Goal: Task Accomplishment & Management: Complete application form

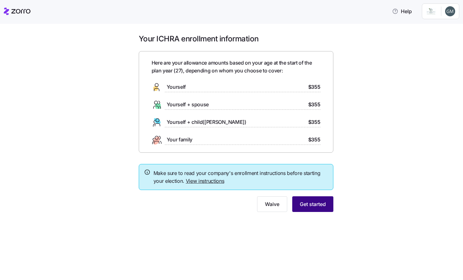
click at [318, 206] on span "Get started" at bounding box center [313, 205] width 26 height 8
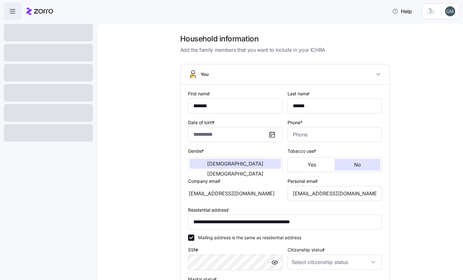
type input "**********"
type input "[PHONE_NUMBER]"
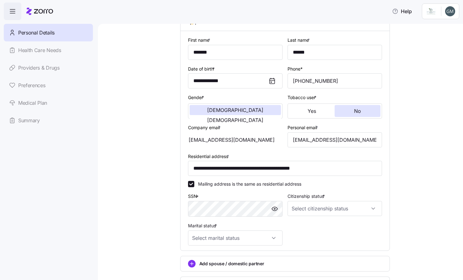
scroll to position [61, 0]
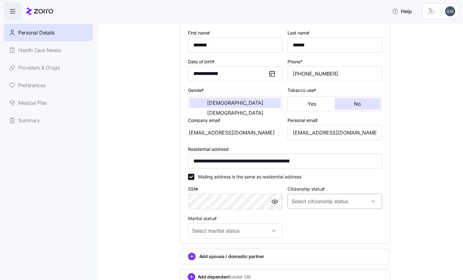
click at [368, 204] on input "Citizenship status *" at bounding box center [334, 201] width 94 height 15
click at [366, 216] on div "[DEMOGRAPHIC_DATA] citizen" at bounding box center [331, 218] width 89 height 13
type input "[DEMOGRAPHIC_DATA] citizen"
click at [274, 232] on input "Marital status *" at bounding box center [235, 230] width 94 height 15
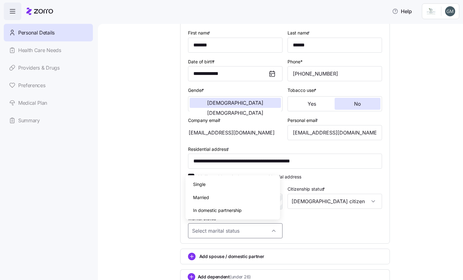
click at [234, 185] on div "Single" at bounding box center [232, 184] width 89 height 13
type input "Single"
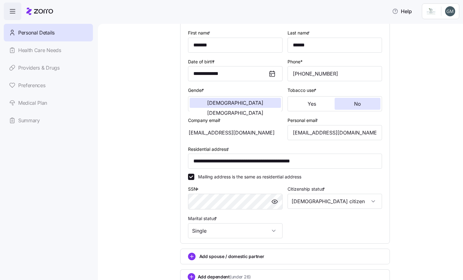
scroll to position [54, 0]
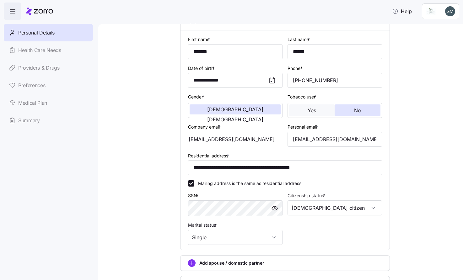
click at [311, 110] on span "Yes" at bounding box center [311, 110] width 8 height 5
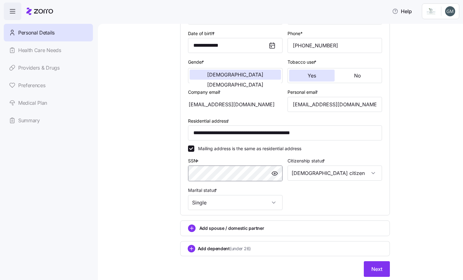
scroll to position [107, 0]
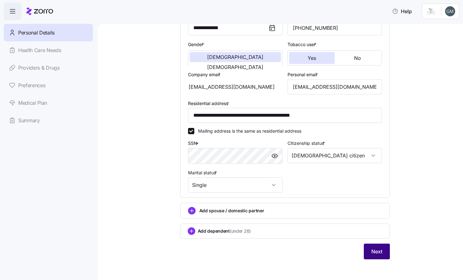
click at [384, 249] on button "Next" at bounding box center [377, 252] width 26 height 16
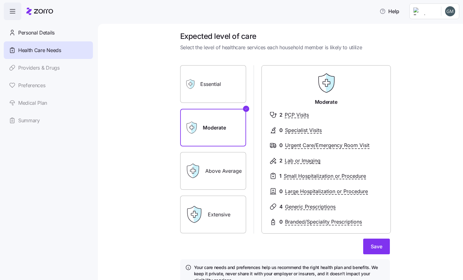
scroll to position [4, 0]
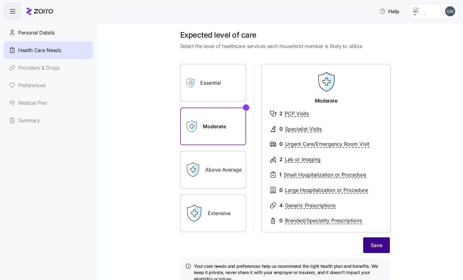
click at [385, 239] on button "Save" at bounding box center [376, 246] width 27 height 16
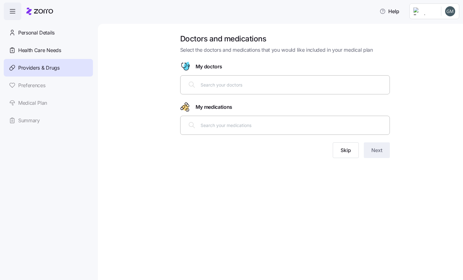
click at [243, 90] on div at bounding box center [284, 84] width 201 height 15
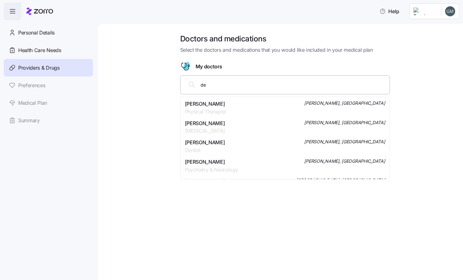
type input "d"
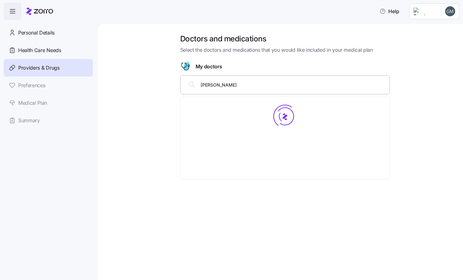
type input "[PERSON_NAME]"
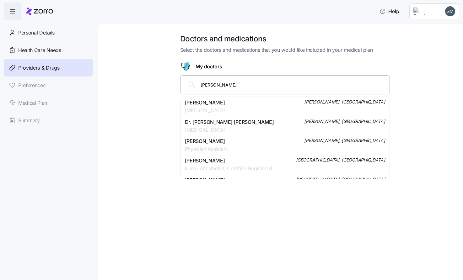
scroll to position [138, 0]
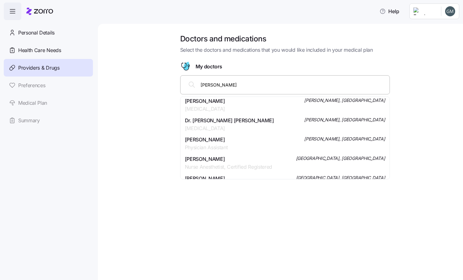
click at [270, 140] on div "[PERSON_NAME] Physician Assistant [PERSON_NAME], [GEOGRAPHIC_DATA]" at bounding box center [285, 144] width 200 height 16
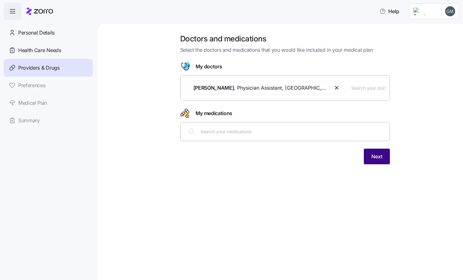
click at [375, 157] on span "Next" at bounding box center [376, 157] width 11 height 8
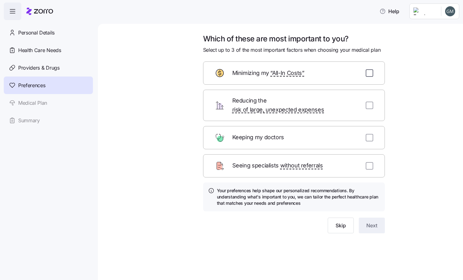
click at [371, 76] on input "checkbox" at bounding box center [370, 73] width 8 height 8
checkbox input "true"
click at [372, 134] on input "checkbox" at bounding box center [370, 138] width 8 height 8
checkbox input "true"
click at [373, 102] on div "Reducing the risk of large, unexpected expenses" at bounding box center [294, 105] width 182 height 31
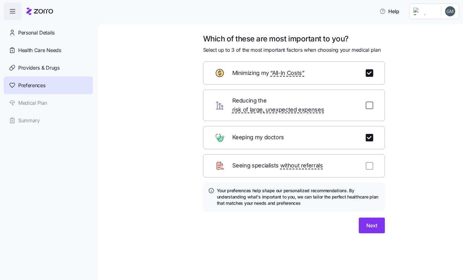
click at [366, 102] on input "checkbox" at bounding box center [370, 106] width 8 height 8
checkbox input "true"
click at [380, 219] on button "Next" at bounding box center [372, 226] width 26 height 16
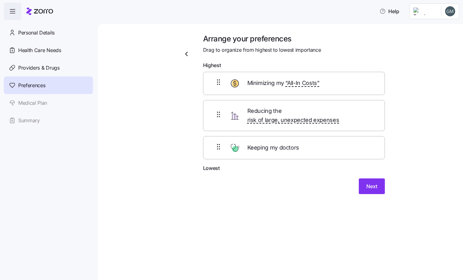
click at [377, 116] on div "Reducing the risk of large, unexpected expenses" at bounding box center [294, 115] width 182 height 31
click at [216, 111] on icon at bounding box center [219, 115] width 8 height 8
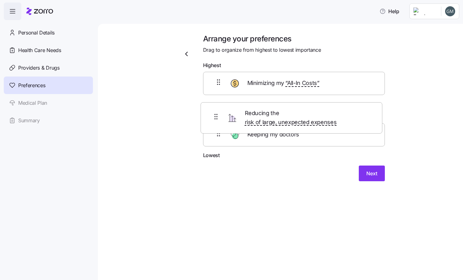
click at [283, 109] on div "Minimizing my “All-In Costs” Reducing the risk of large, unexpected expenses Ke…" at bounding box center [294, 112] width 182 height 80
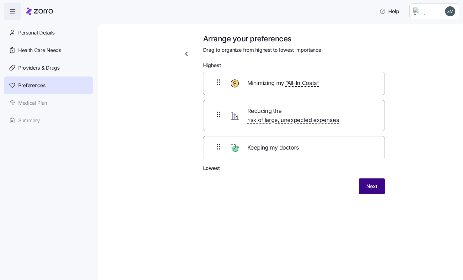
click at [363, 179] on button "Next" at bounding box center [372, 187] width 26 height 16
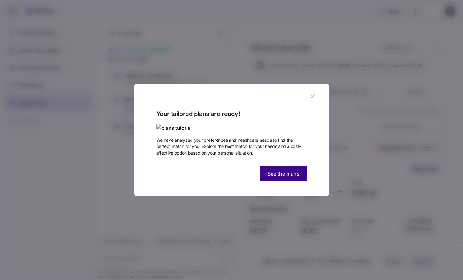
click at [297, 178] on span "See the plans" at bounding box center [283, 174] width 32 height 8
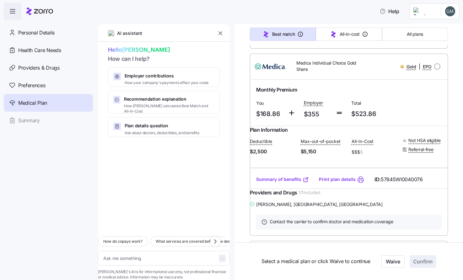
scroll to position [655, 0]
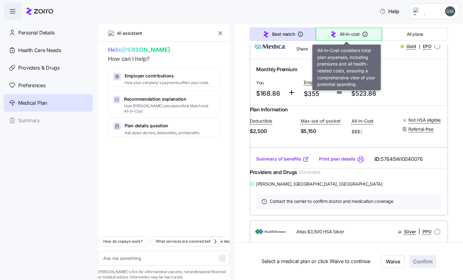
click at [342, 33] on span "All-in-cost" at bounding box center [350, 34] width 20 height 6
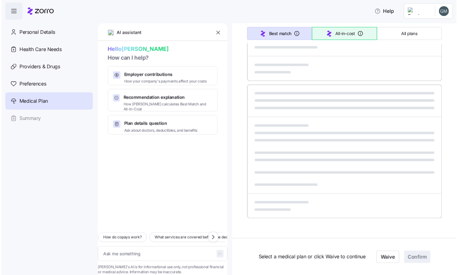
scroll to position [329, 0]
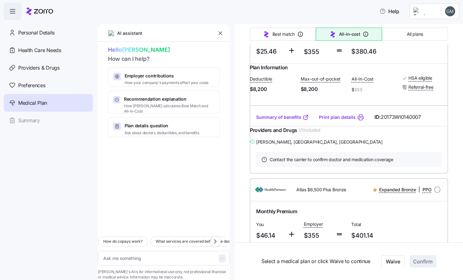
type textarea "x"
type input "Sorted by: All-in-cost"
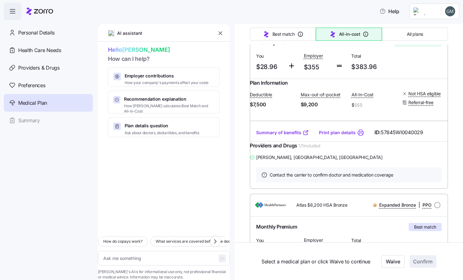
scroll to position [0, 0]
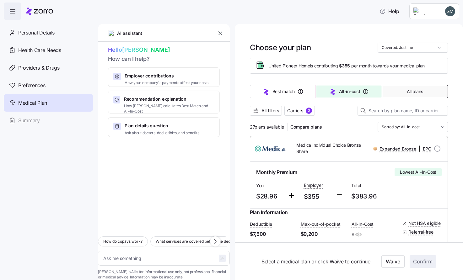
click at [408, 87] on button "All plans" at bounding box center [415, 91] width 66 height 13
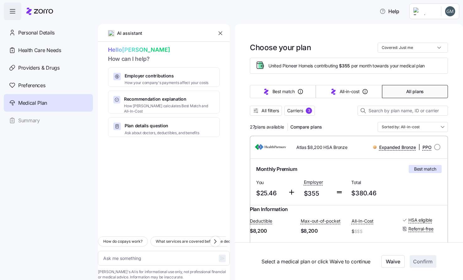
type textarea "x"
type input "Sorted by: Premium"
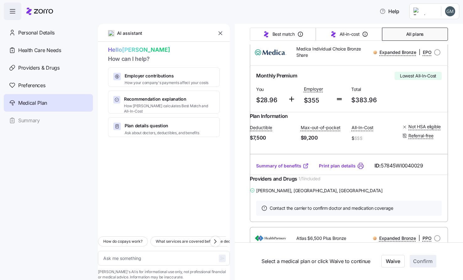
scroll to position [293, 0]
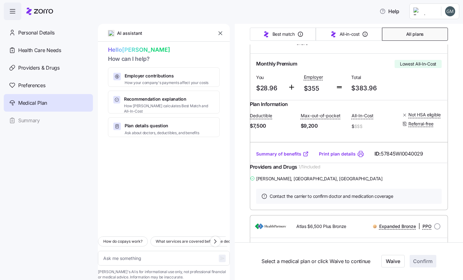
click at [288, 157] on link "Summary of benefits" at bounding box center [282, 154] width 53 height 6
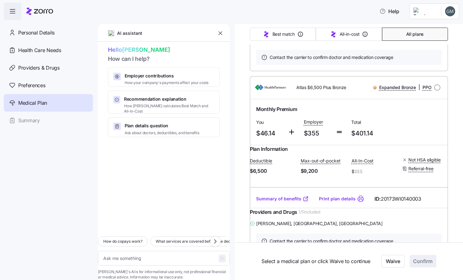
scroll to position [445, 0]
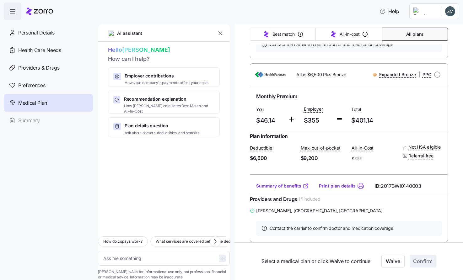
click at [291, 189] on link "Summary of benefits" at bounding box center [282, 186] width 53 height 6
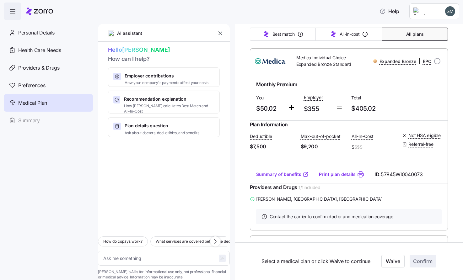
scroll to position [655, 0]
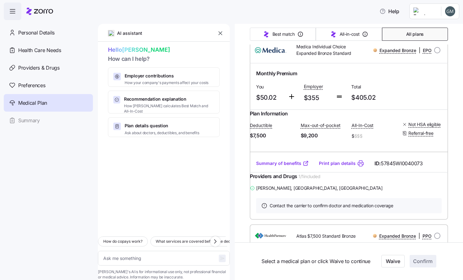
click at [273, 167] on link "Summary of benefits" at bounding box center [282, 163] width 53 height 6
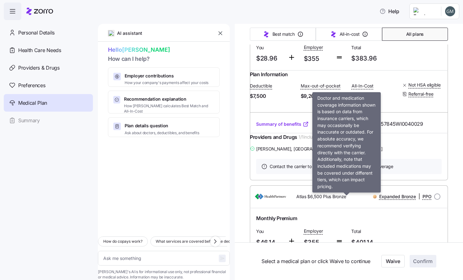
scroll to position [321, 0]
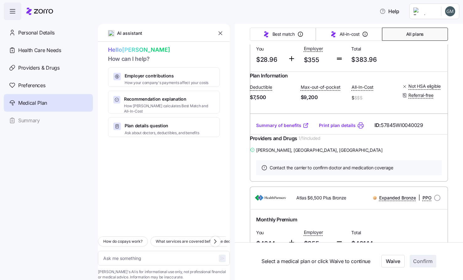
click at [396, 182] on div "Contact the carrier to confirm doctor and medication coverage" at bounding box center [349, 168] width 198 height 28
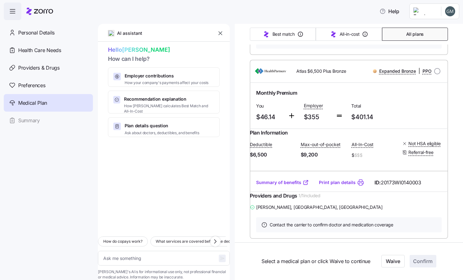
scroll to position [455, 0]
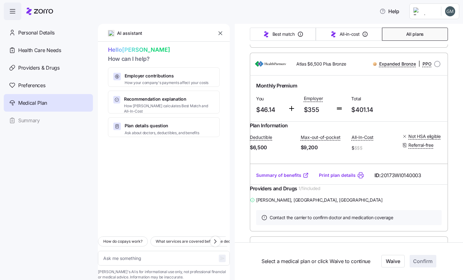
click at [287, 179] on link "Summary of benefits" at bounding box center [282, 175] width 53 height 6
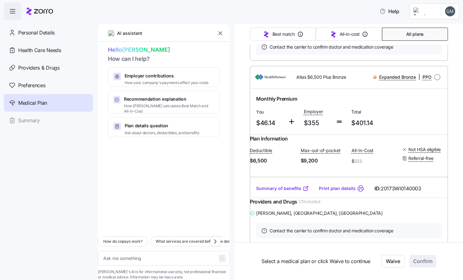
scroll to position [434, 0]
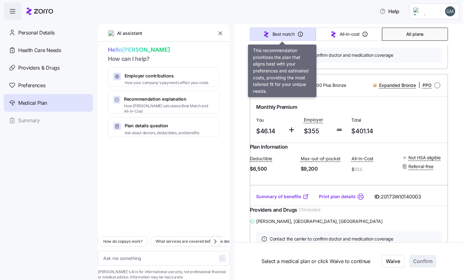
click at [304, 30] on button "Best match" at bounding box center [283, 34] width 66 height 13
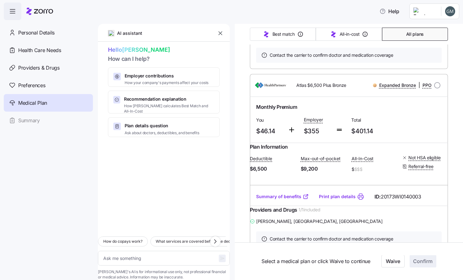
scroll to position [329, 0]
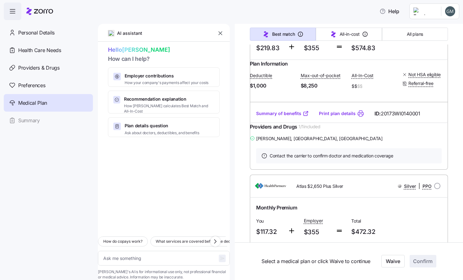
type textarea "x"
type input "Sorted by: Best match"
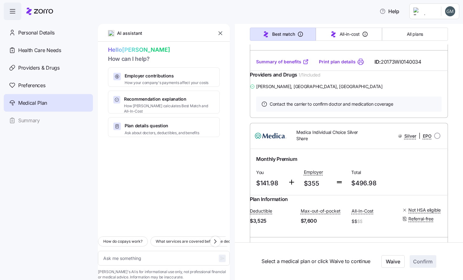
scroll to position [2678, 0]
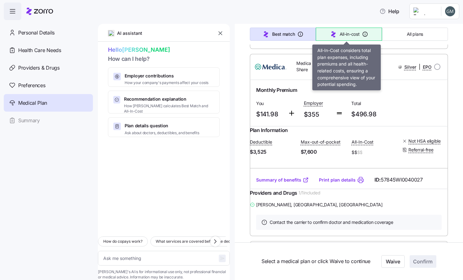
click at [340, 32] on span "All-in-cost" at bounding box center [350, 34] width 20 height 6
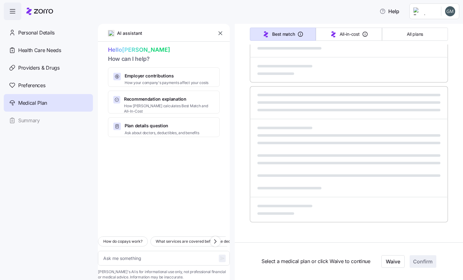
scroll to position [329, 0]
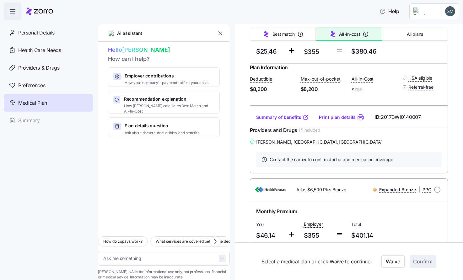
type textarea "x"
type input "Sorted by: All-in-cost"
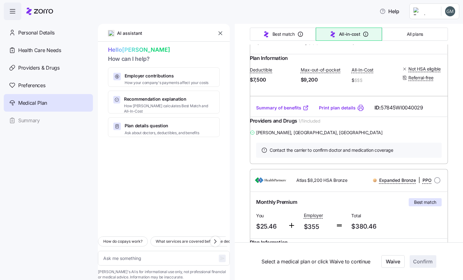
scroll to position [0, 0]
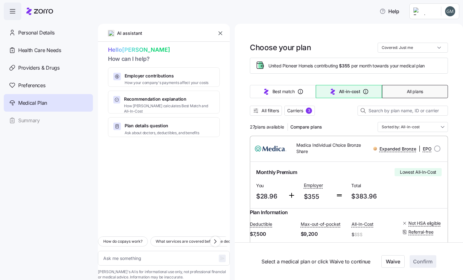
click at [421, 89] on button "All plans" at bounding box center [415, 91] width 66 height 13
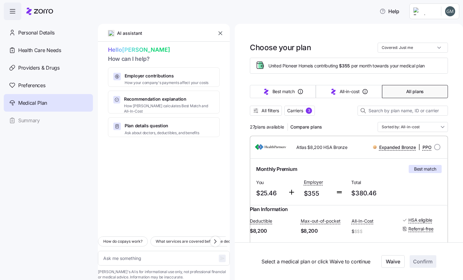
type textarea "x"
type input "Sorted by: Premium"
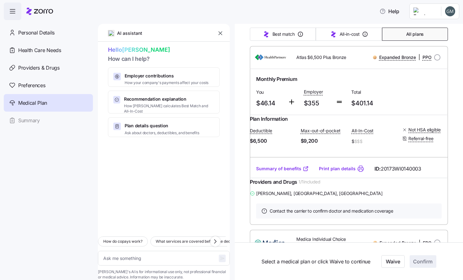
scroll to position [470, 0]
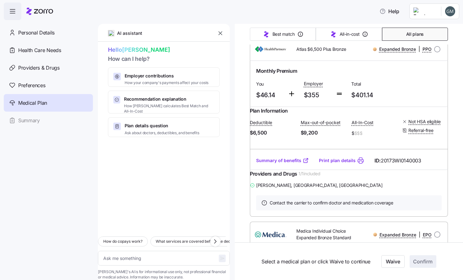
click at [281, 164] on link "Summary of benefits" at bounding box center [282, 161] width 53 height 6
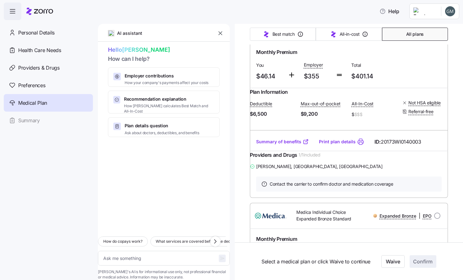
scroll to position [490, 0]
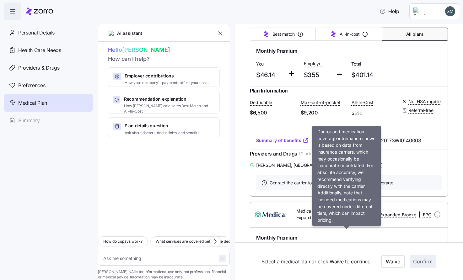
click at [324, 186] on span "Contact the carrier to confirm doctor and medication coverage" at bounding box center [332, 183] width 124 height 6
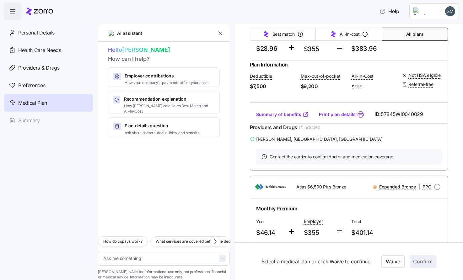
scroll to position [457, 0]
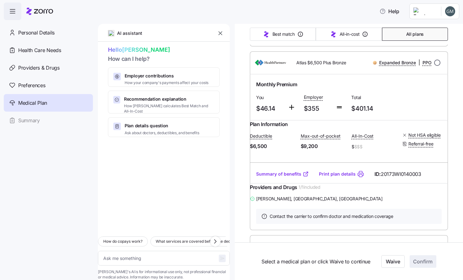
click at [434, 66] on input "radio" at bounding box center [437, 63] width 6 height 6
radio input "true"
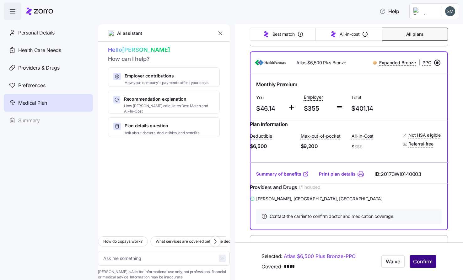
click at [421, 261] on span "Confirm" at bounding box center [422, 262] width 19 height 8
type textarea "x"
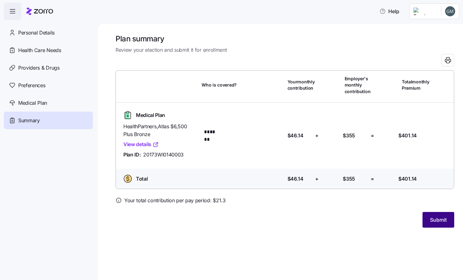
click at [423, 220] on button "Submit" at bounding box center [438, 220] width 32 height 16
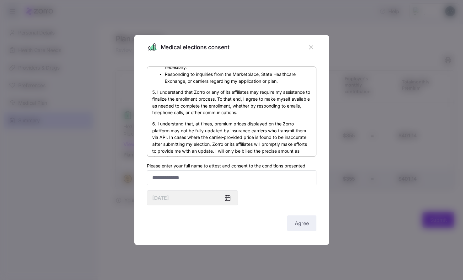
scroll to position [362, 0]
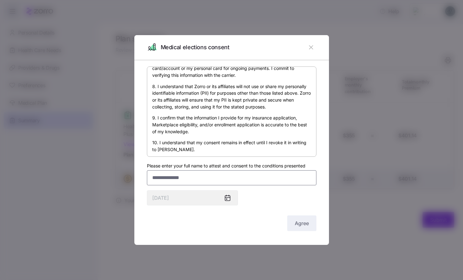
click at [210, 181] on input "Please enter your full name to attest and consent to the conditions presented" at bounding box center [231, 177] width 169 height 15
type input "**********"
click at [270, 196] on div "By submitting this form, I am signing my insurance application and providing co…" at bounding box center [231, 150] width 169 height 166
click at [296, 223] on span "Agree" at bounding box center [302, 224] width 14 height 8
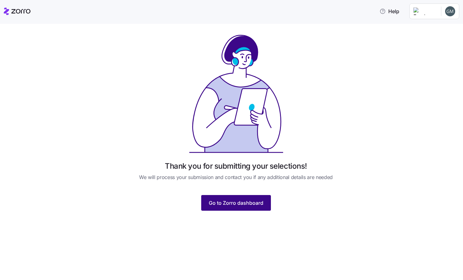
click at [243, 204] on span "Go to Zorro dashboard" at bounding box center [236, 203] width 55 height 8
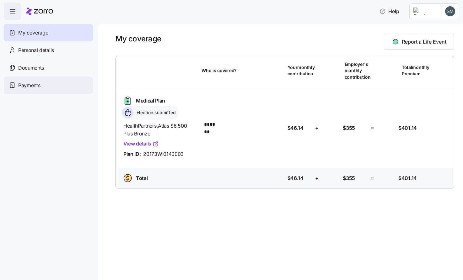
click at [43, 88] on div "Payments" at bounding box center [48, 86] width 89 height 18
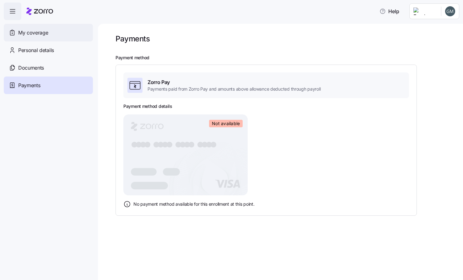
click at [77, 33] on div "My coverage" at bounding box center [48, 33] width 89 height 18
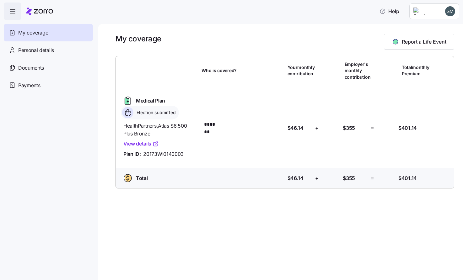
click at [386, 153] on div "Medical Plan Election submitted HealthPartners , Atlas $6,500 Plus Bronze View …" at bounding box center [284, 128] width 333 height 70
click at [52, 86] on div "Payments" at bounding box center [48, 86] width 89 height 18
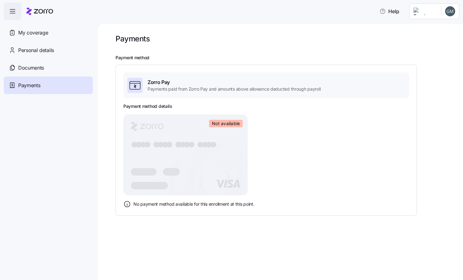
click at [288, 174] on div "Payment method details Not available ● ● ● ● ● ● ● ● ● ● ● ● ● ● ● ● No payment…" at bounding box center [266, 155] width 286 height 105
click at [53, 34] on div "My coverage" at bounding box center [48, 33] width 89 height 18
